Goal: Task Accomplishment & Management: Manage account settings

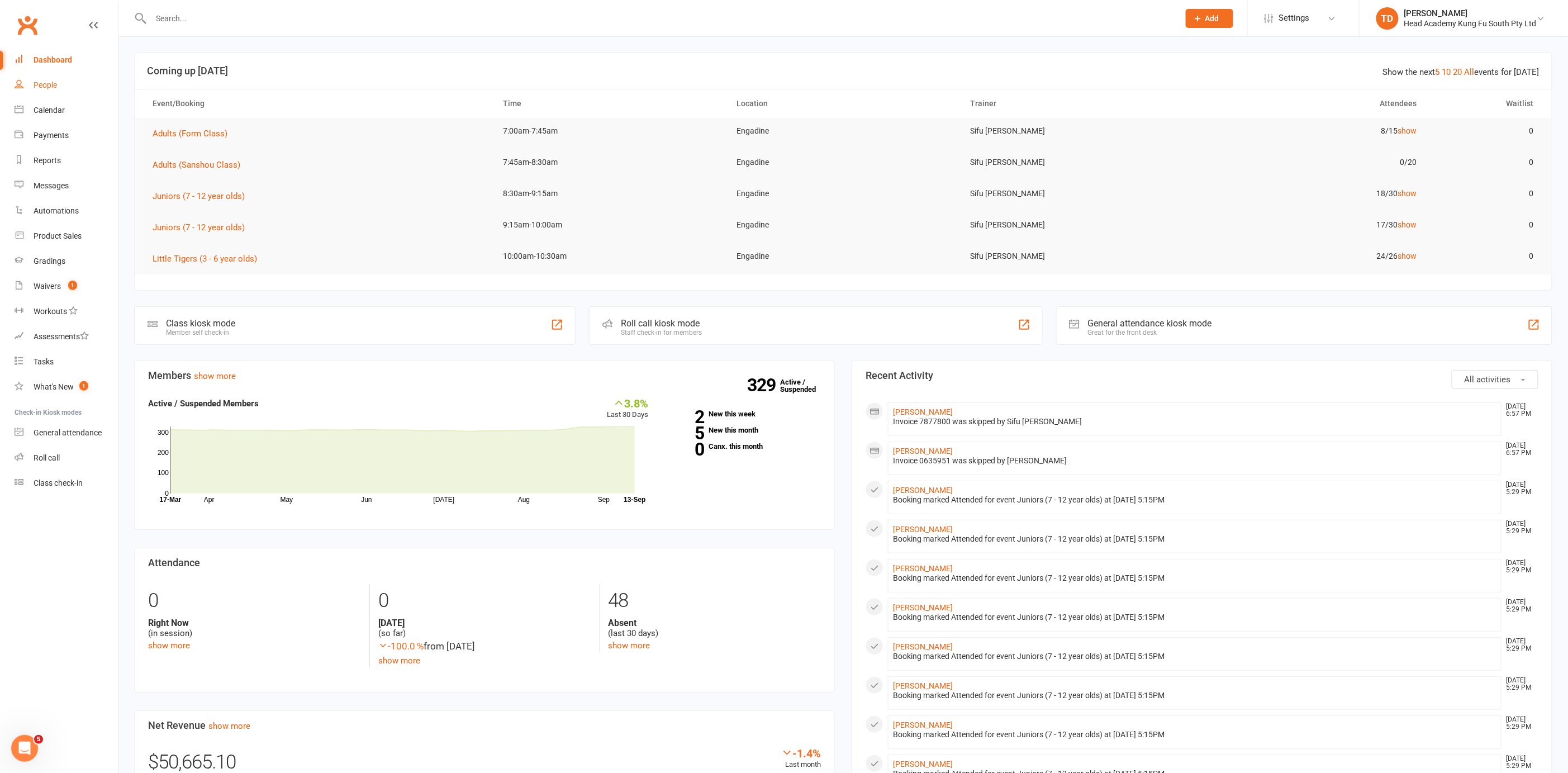
click at [51, 83] on div "People" at bounding box center [45, 85] width 23 height 9
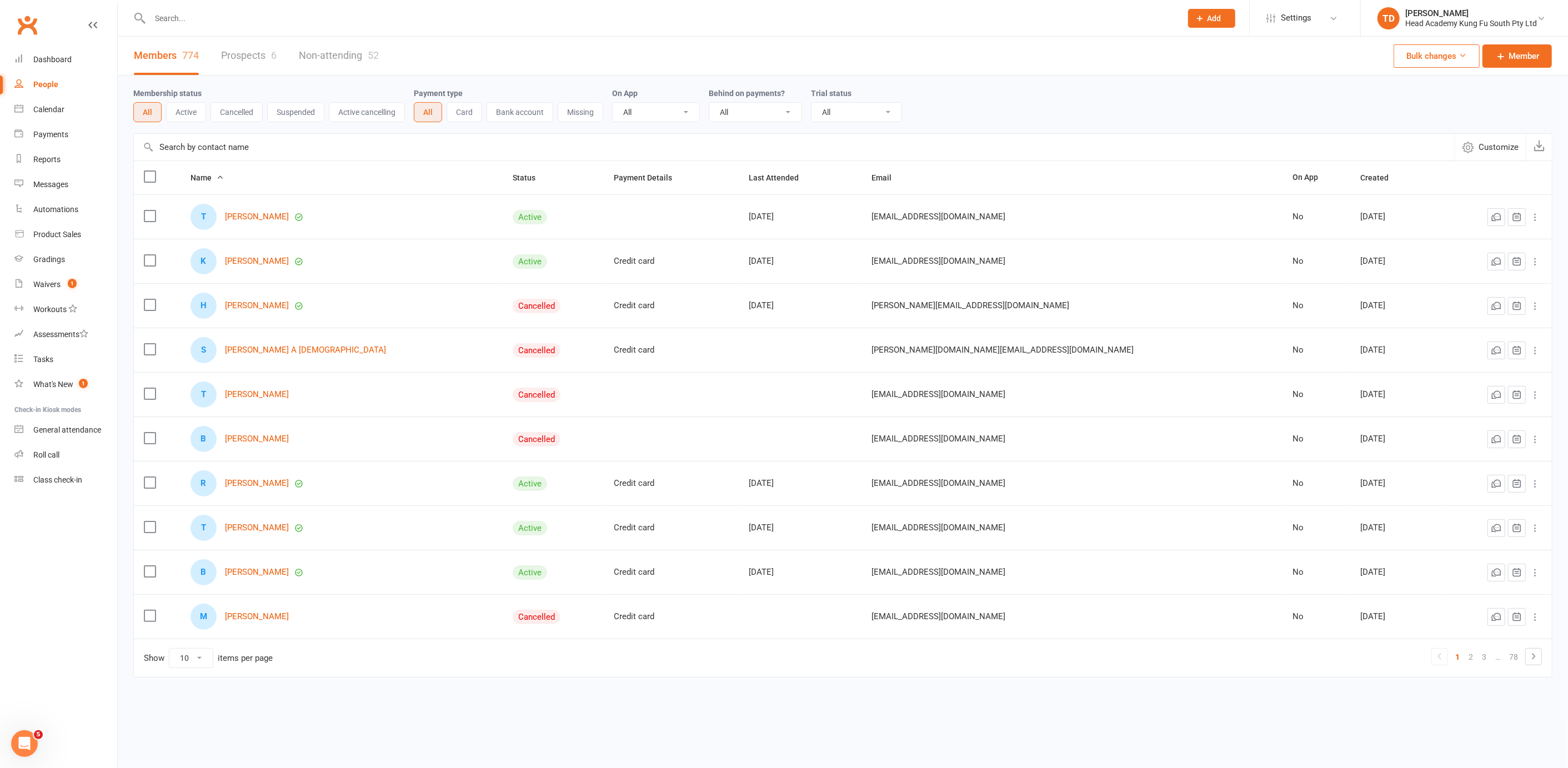
click at [247, 54] on link "Prospects 6" at bounding box center [248, 55] width 55 height 38
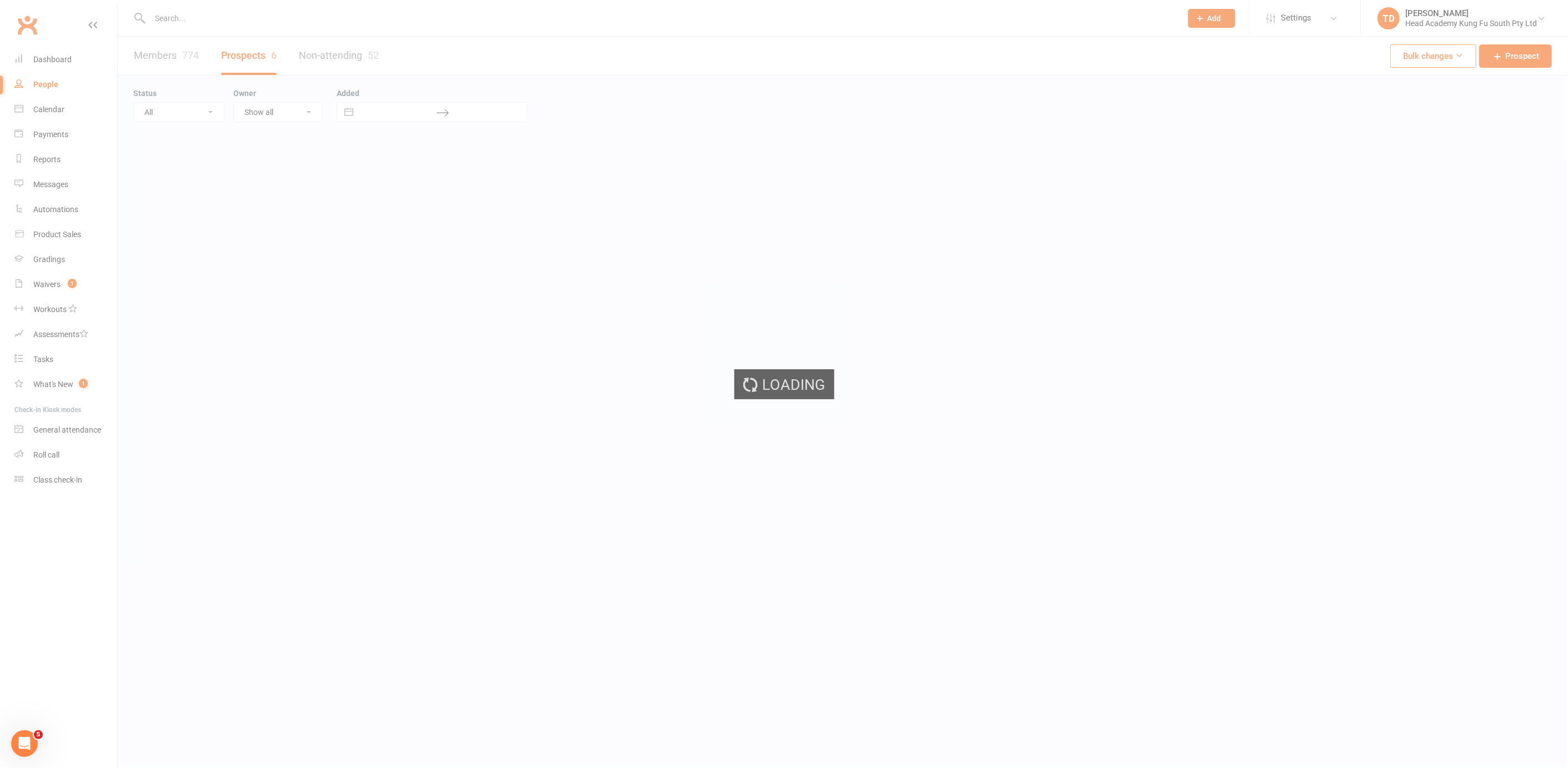
select select "50"
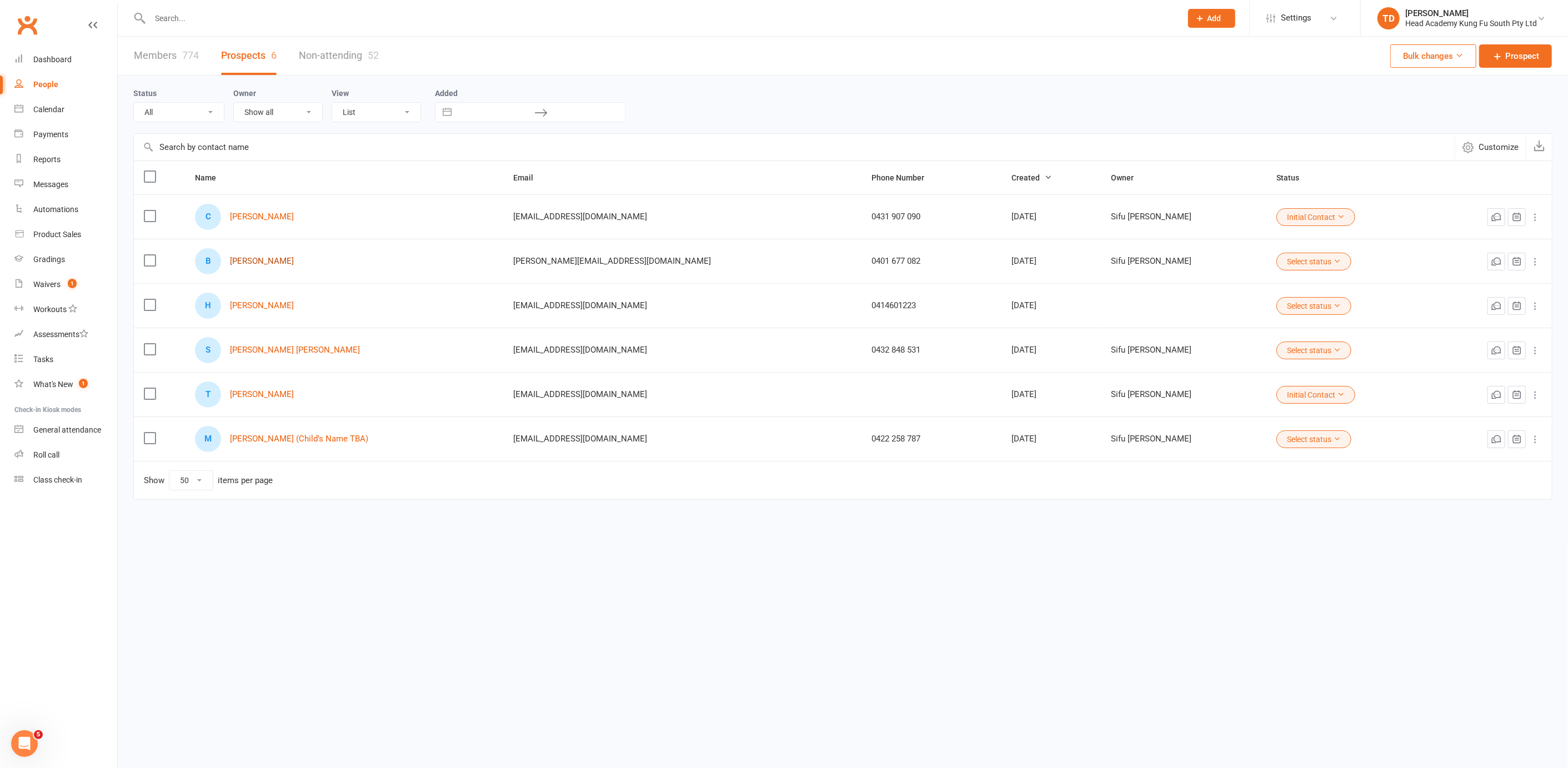
click at [257, 258] on link "[PERSON_NAME]" at bounding box center [262, 262] width 64 height 10
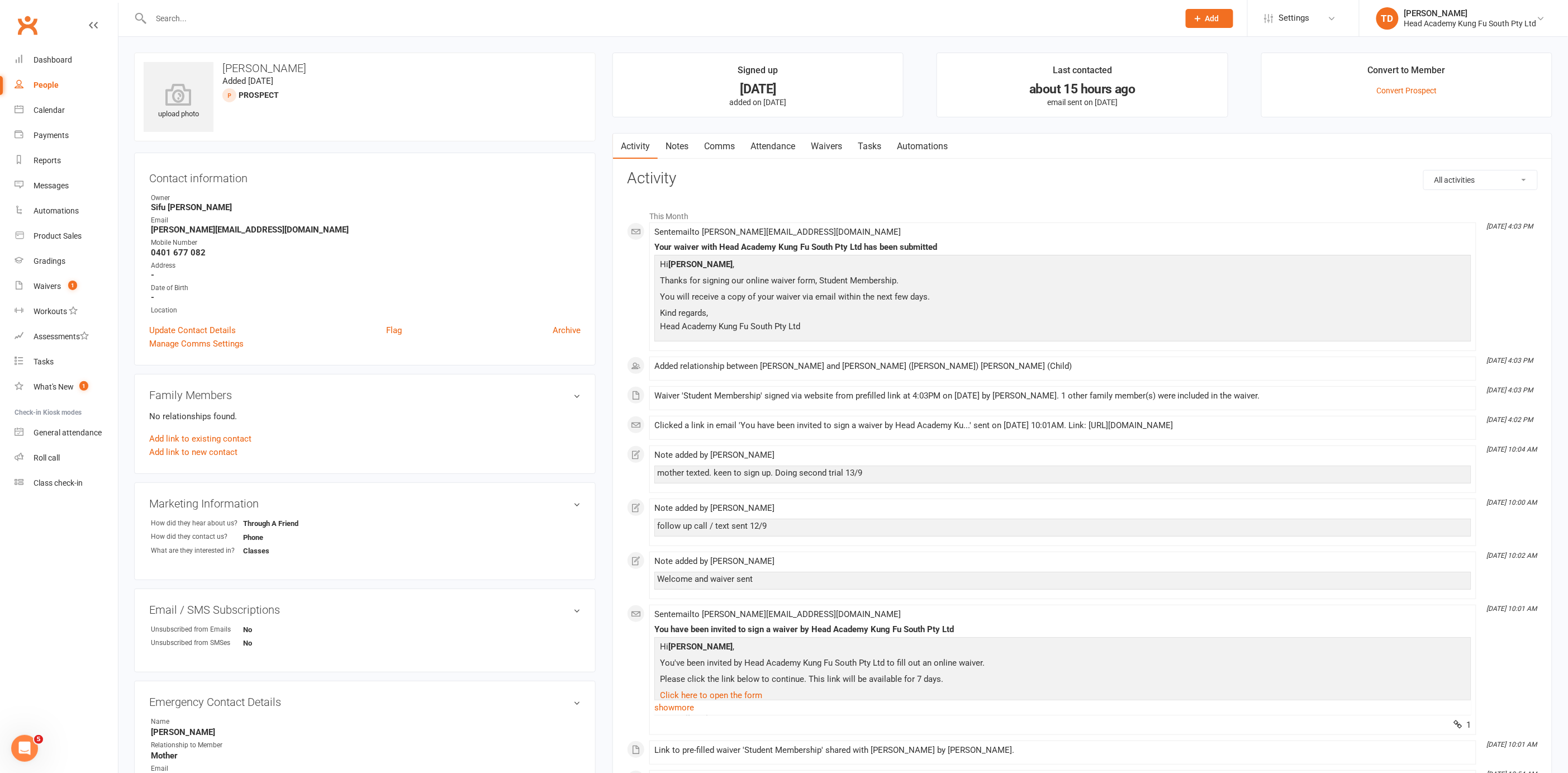
click at [680, 146] on link "Notes" at bounding box center [677, 146] width 39 height 26
